Goal: Book appointment/travel/reservation

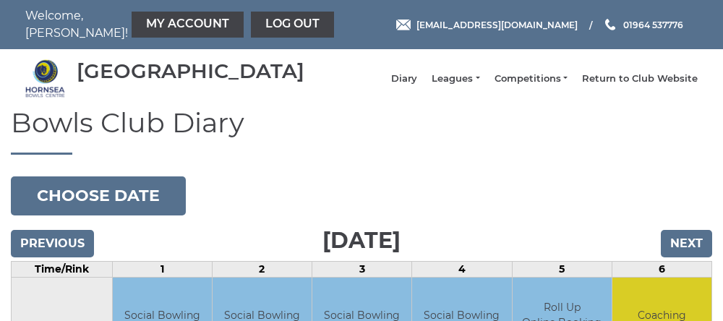
click at [451, 84] on link "Leagues" at bounding box center [456, 78] width 48 height 13
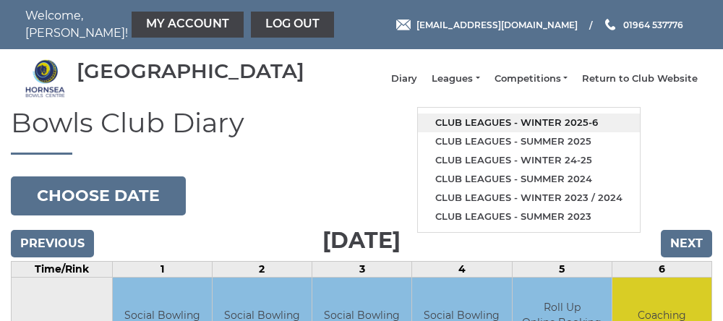
click at [478, 129] on link "Club leagues - Winter 2025-6" at bounding box center [529, 123] width 222 height 19
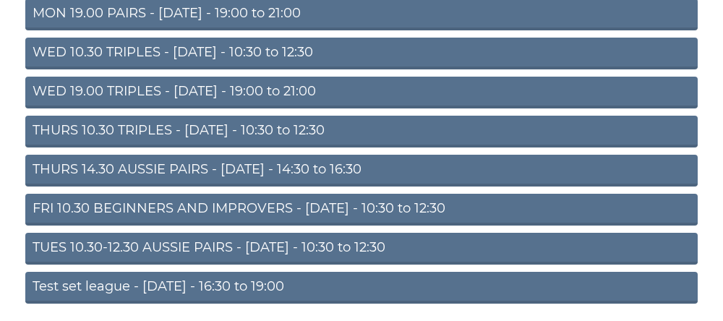
scroll to position [271, 0]
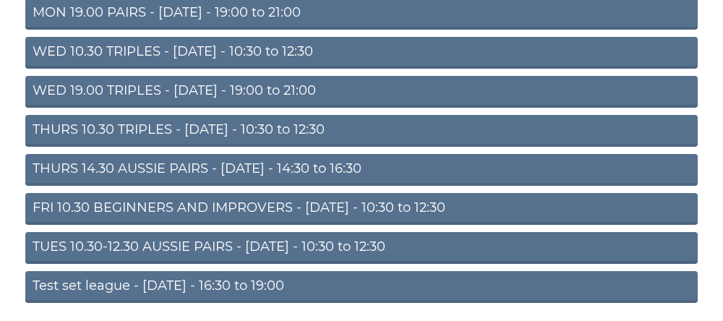
click at [59, 179] on link "THURS 14.30 AUSSIE PAIRS - Thursday - 14:30 to 16:30" at bounding box center [361, 170] width 673 height 32
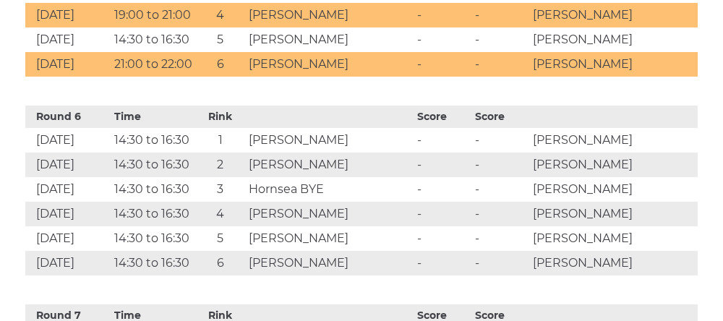
scroll to position [1678, 0]
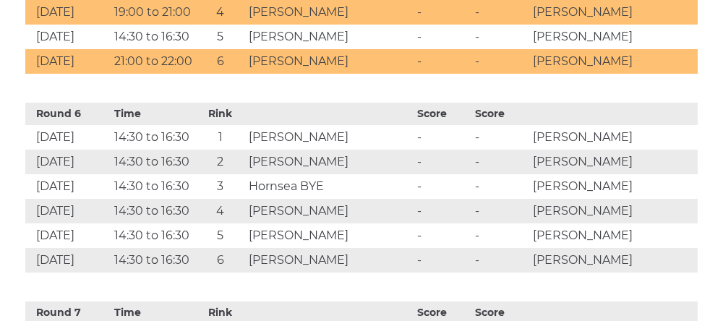
click at [182, 169] on td "14:30 to 16:30" at bounding box center [153, 162] width 85 height 25
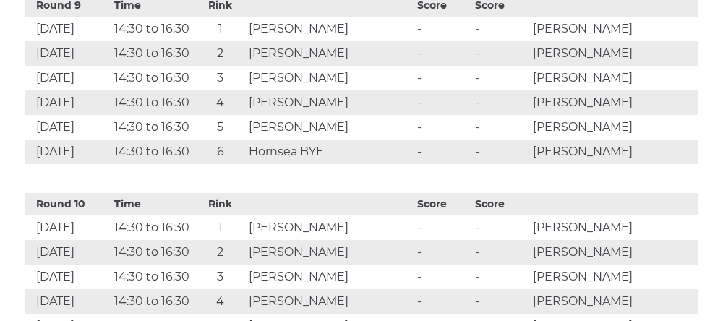
scroll to position [2385, 0]
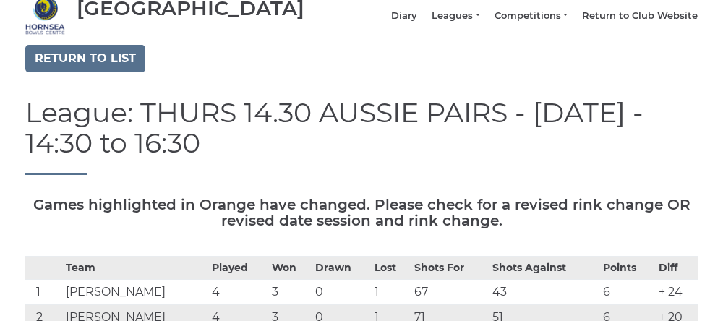
scroll to position [0, 0]
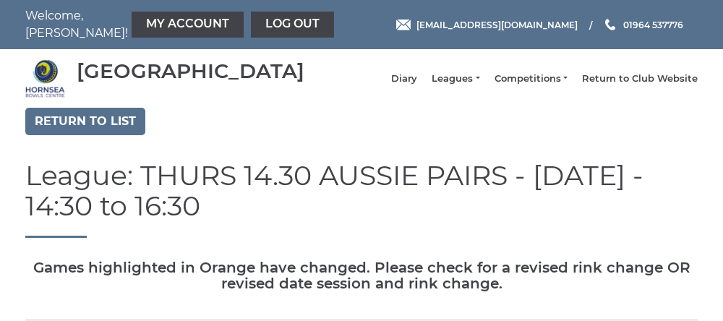
click at [135, 20] on link "My Account" at bounding box center [188, 25] width 112 height 26
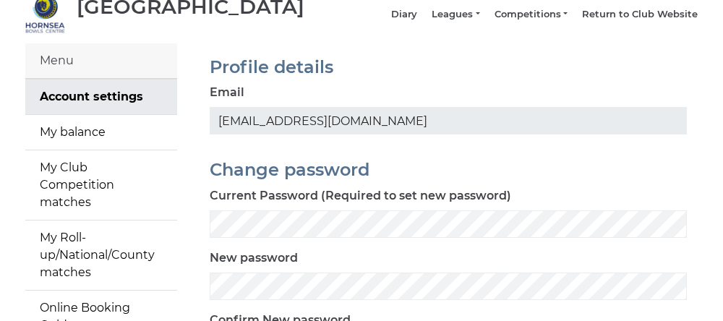
scroll to position [65, 0]
click at [61, 265] on link "My Roll-up/National/County matches" at bounding box center [101, 254] width 152 height 69
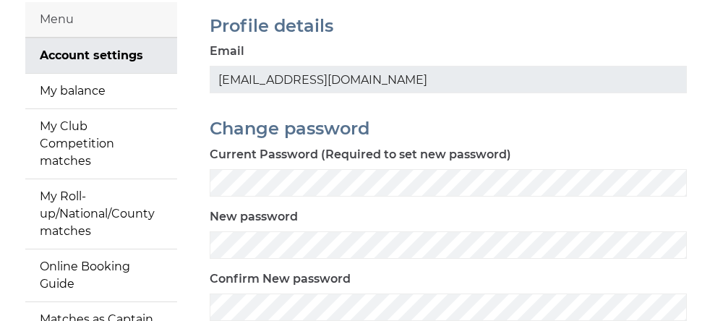
scroll to position [126, 0]
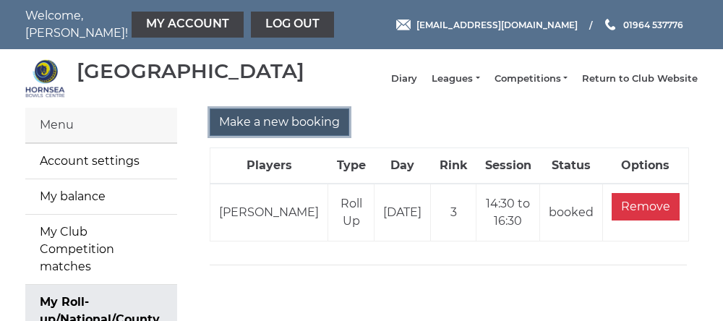
click at [268, 136] on input "Make a new booking" at bounding box center [280, 121] width 140 height 27
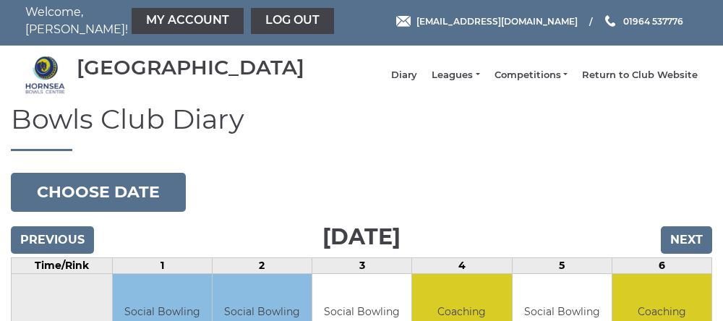
scroll to position [2, 0]
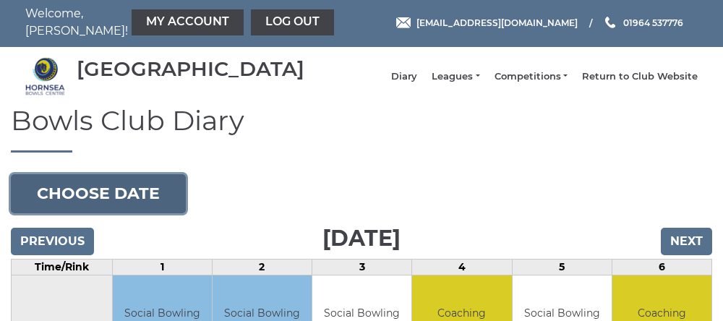
click at [57, 204] on button "Choose date" at bounding box center [98, 193] width 175 height 39
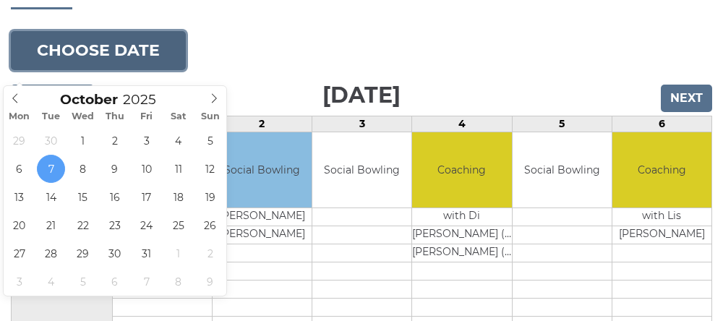
scroll to position [146, 0]
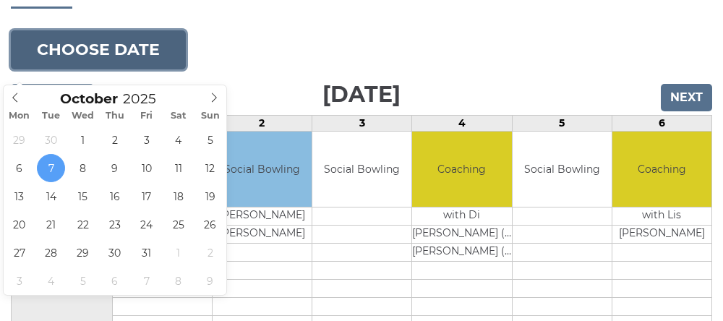
type input "[DATE]"
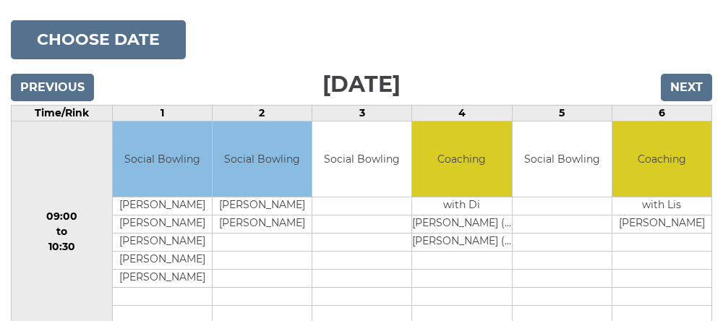
scroll to position [207, 0]
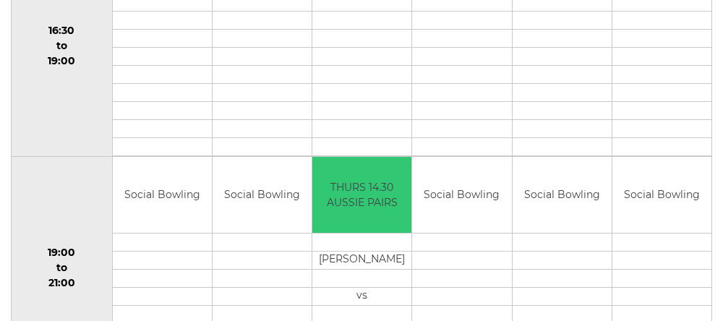
scroll to position [1227, 0]
